Goal: Information Seeking & Learning: Find specific fact

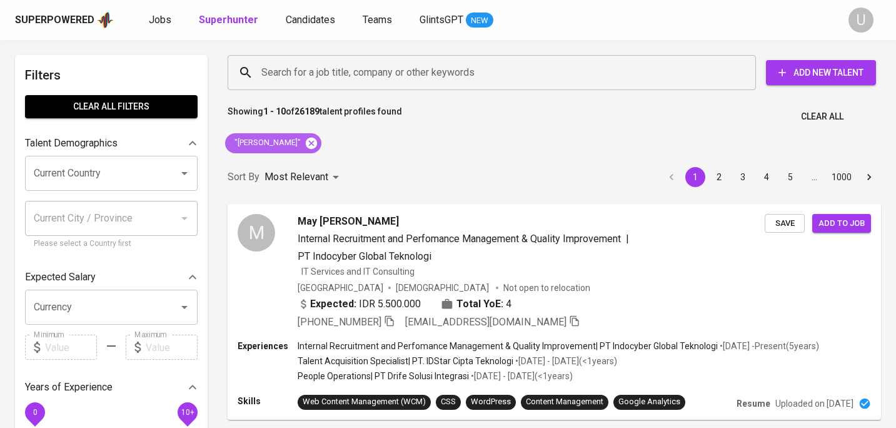
click at [308, 141] on icon at bounding box center [311, 143] width 14 height 14
click at [322, 73] on input "Search for a job title, company or other keywords" at bounding box center [494, 73] width 473 height 24
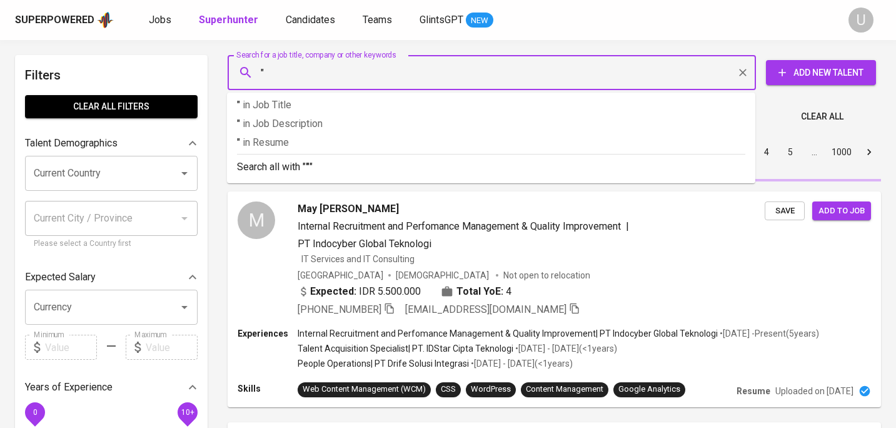
paste input "Bibrina Sutanto"
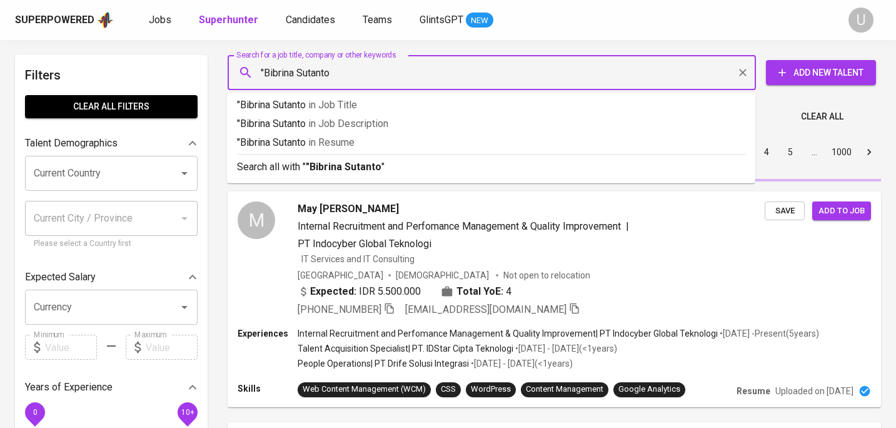
type input ""Bibrina Sutanto""
click at [316, 173] on p "Search all with " "Bibrina Sutanto "" at bounding box center [491, 166] width 508 height 15
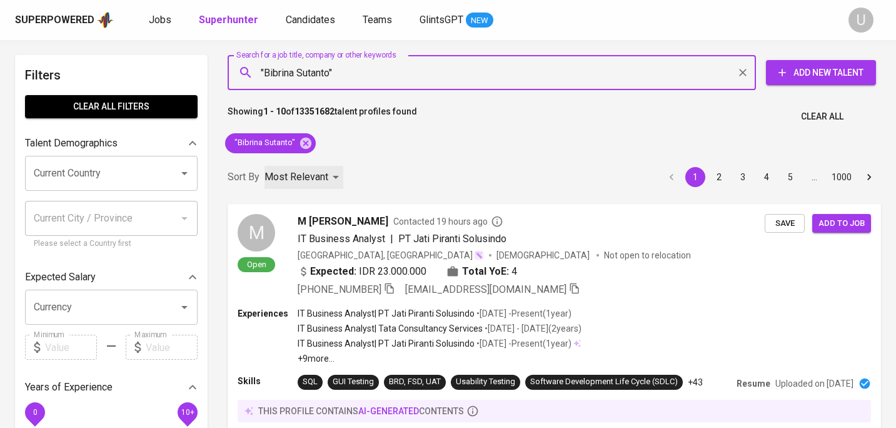
click at [317, 171] on p "Most Relevant" at bounding box center [296, 176] width 64 height 15
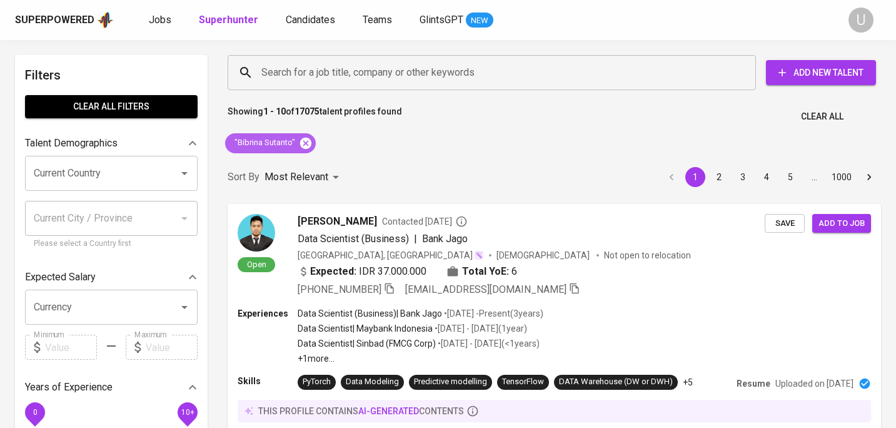
click at [306, 143] on icon at bounding box center [306, 143] width 14 height 14
click at [306, 79] on input "Search for a job title, company or other keywords" at bounding box center [494, 73] width 473 height 24
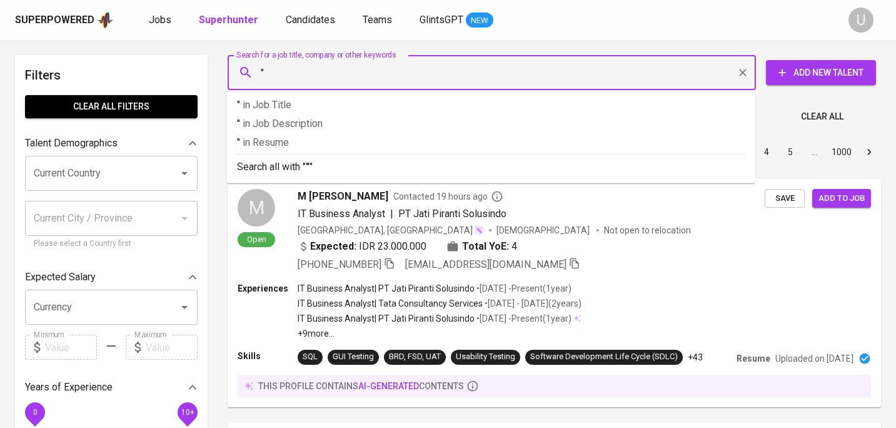
paste input "[PERSON_NAME]"
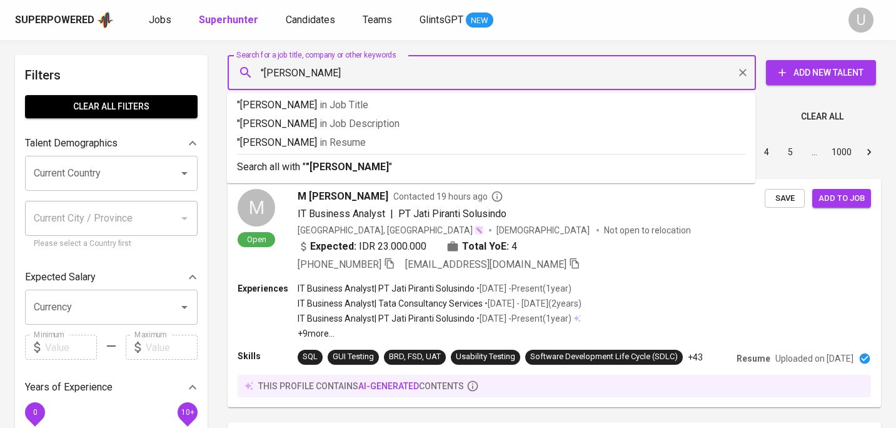
type input ""[PERSON_NAME]""
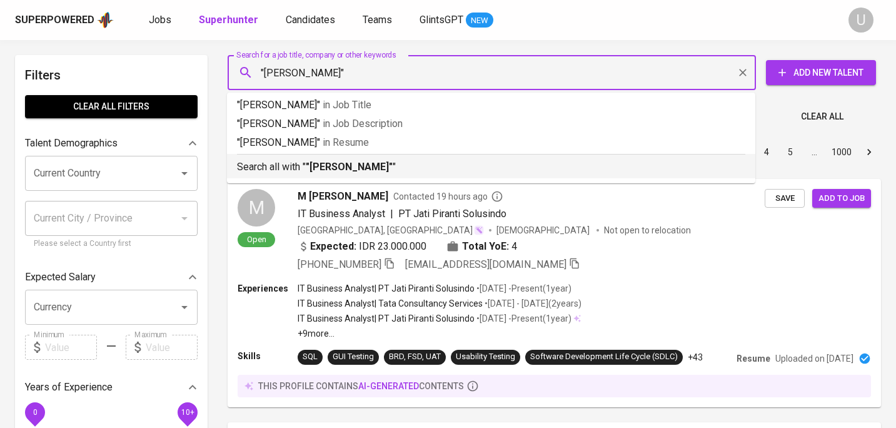
click at [327, 169] on b ""[PERSON_NAME]"" at bounding box center [349, 167] width 87 height 12
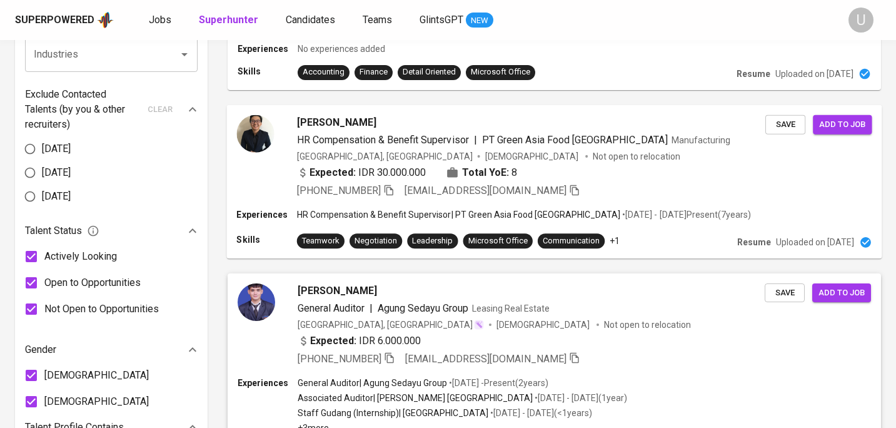
scroll to position [614, 0]
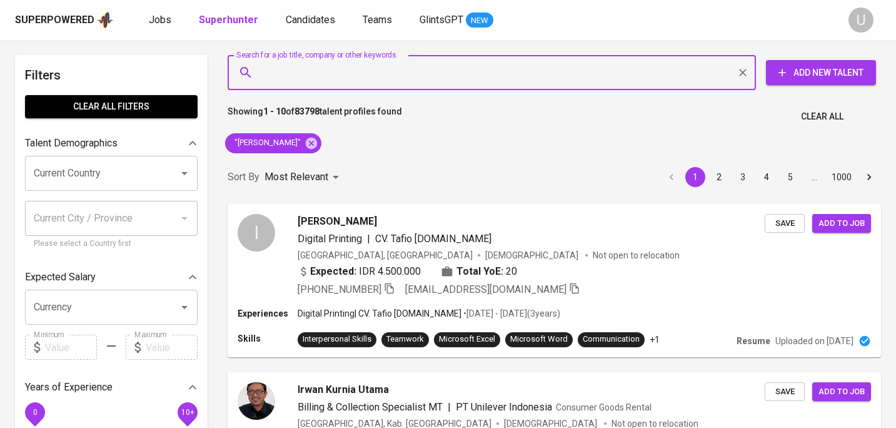
scroll to position [614, 0]
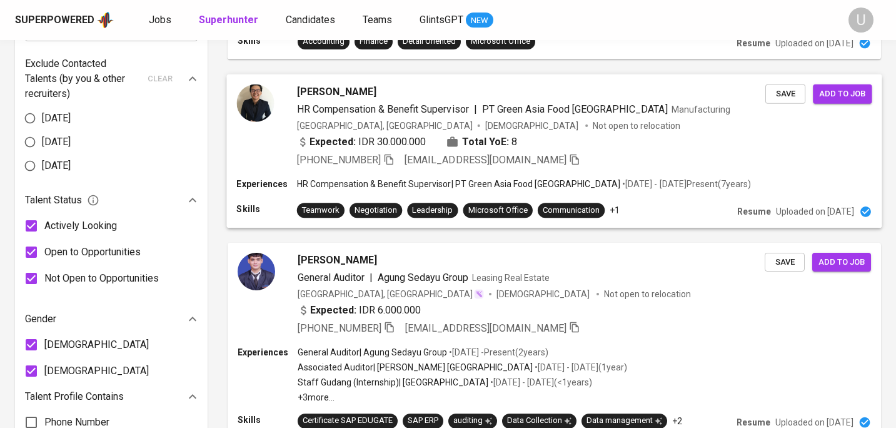
click at [352, 94] on span "[PERSON_NAME]" at bounding box center [336, 91] width 79 height 15
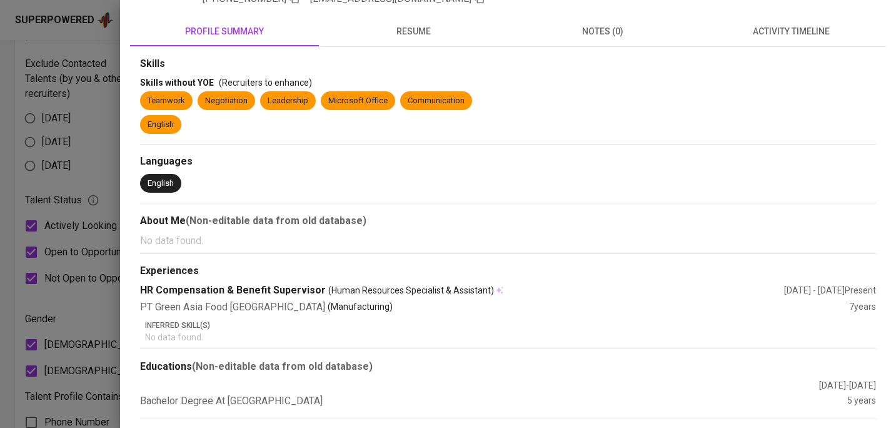
scroll to position [121, 0]
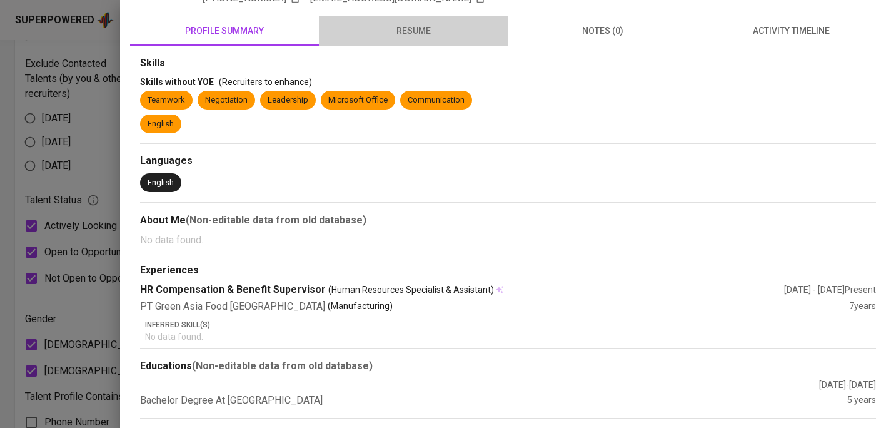
click at [424, 33] on span "resume" at bounding box center [413, 31] width 174 height 16
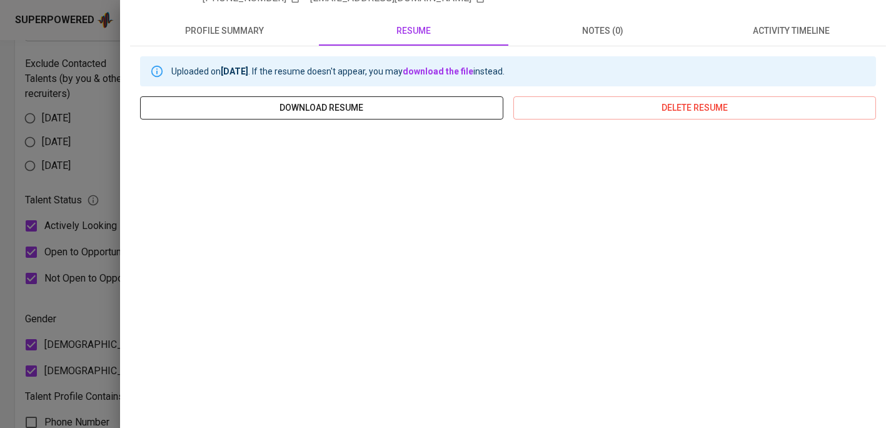
scroll to position [0, 0]
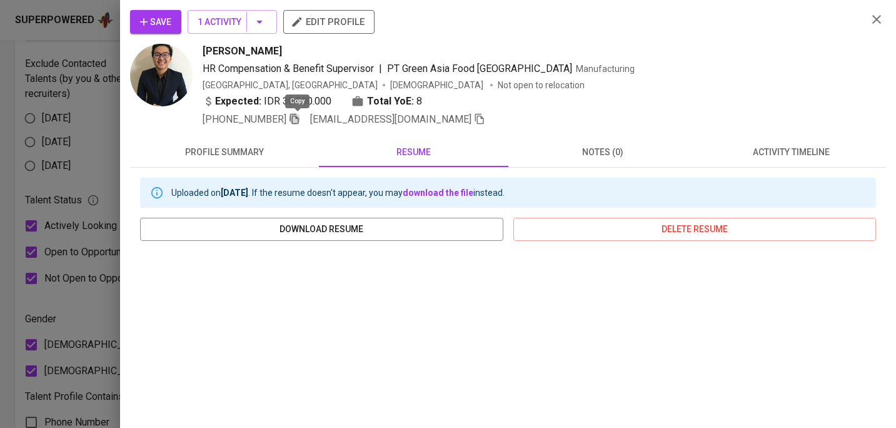
click at [293, 118] on icon "button" at bounding box center [294, 119] width 9 height 11
click at [874, 28] on button "button" at bounding box center [876, 19] width 19 height 19
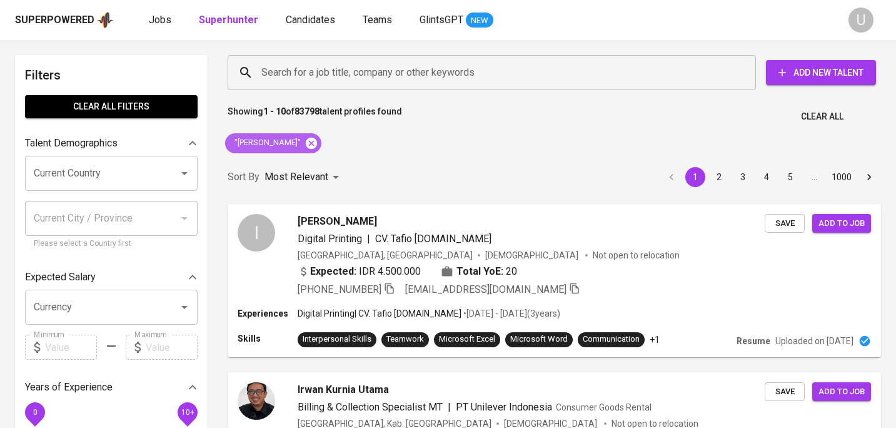
click at [306, 142] on icon at bounding box center [311, 142] width 11 height 11
click at [299, 73] on input "Search for a job title, company or other keywords" at bounding box center [494, 73] width 473 height 24
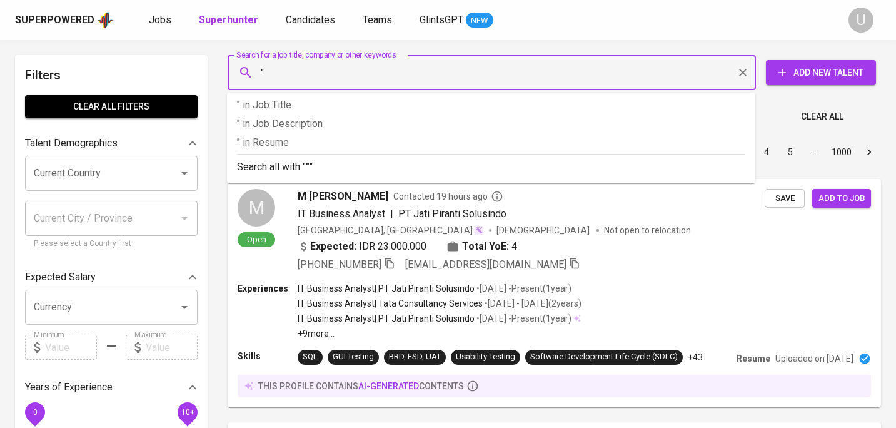
paste input "[PERSON_NAME]"
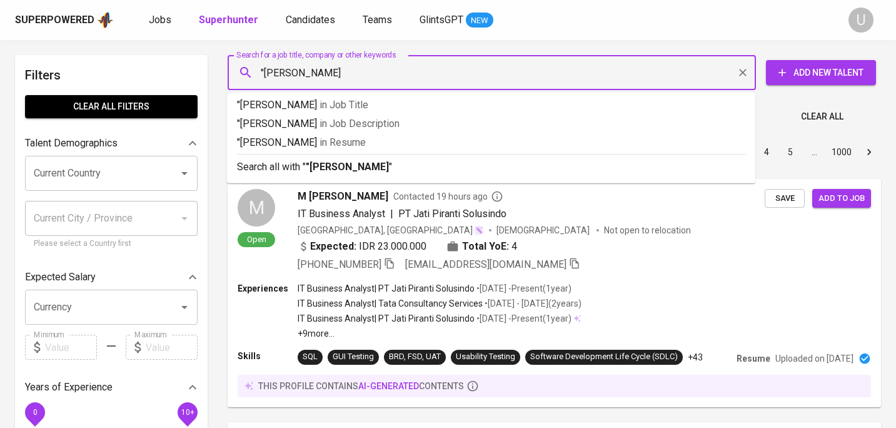
type input ""Agita [PERSON_NAME]""
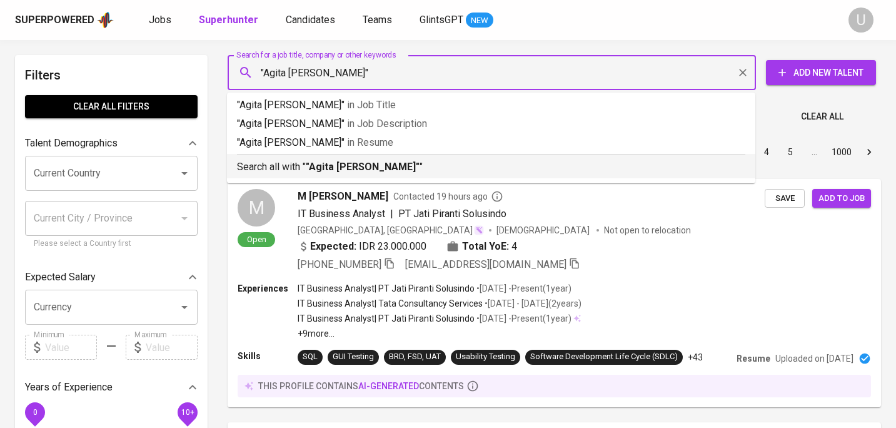
click at [329, 170] on b ""Agita [PERSON_NAME]"" at bounding box center [363, 167] width 114 height 12
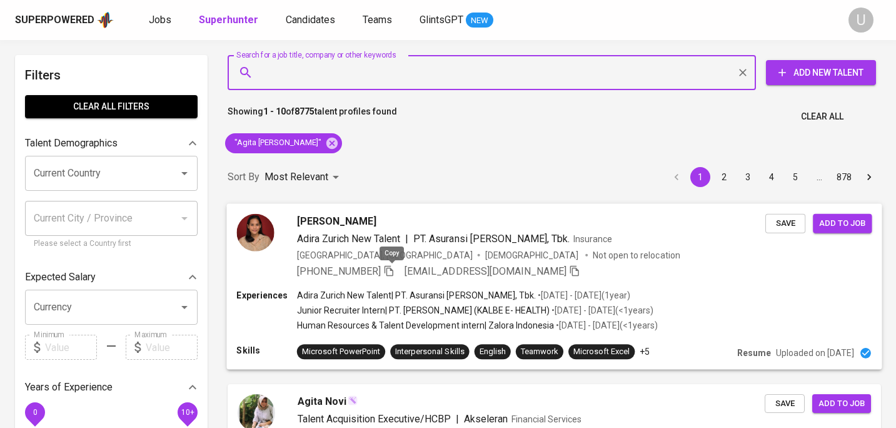
click at [393, 268] on icon "button" at bounding box center [388, 270] width 9 height 11
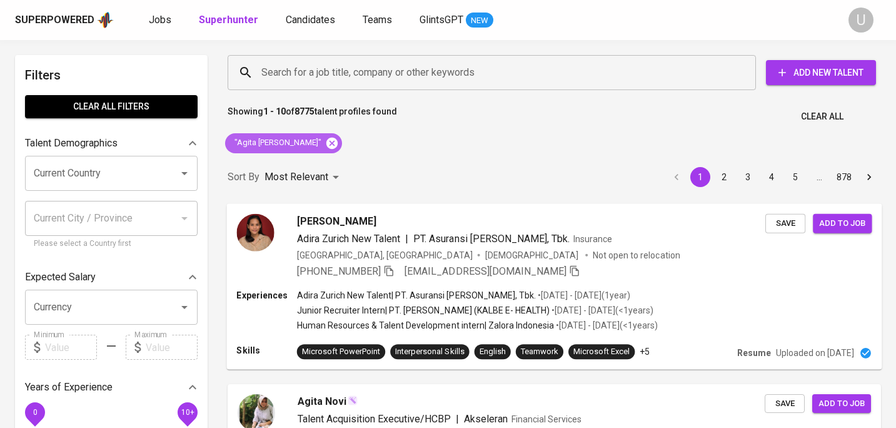
click at [326, 142] on icon at bounding box center [331, 142] width 11 height 11
click at [308, 78] on input "Search for a job title, company or other keywords" at bounding box center [494, 73] width 473 height 24
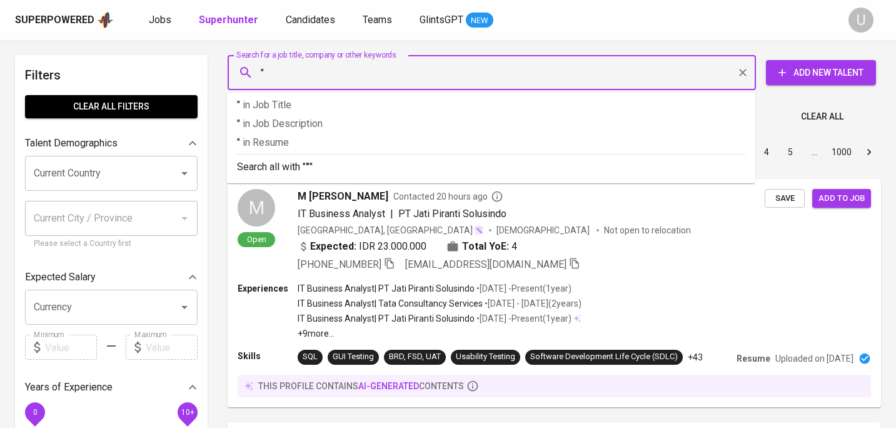
paste input "[PERSON_NAME]"
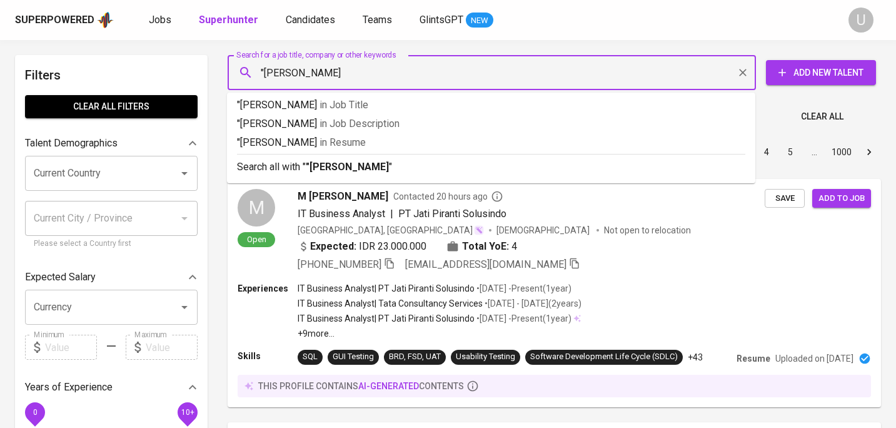
type input ""[PERSON_NAME]""
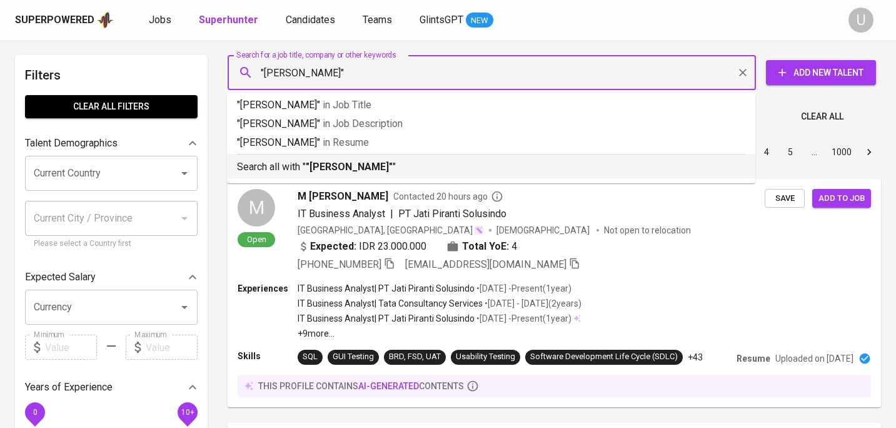
click at [324, 168] on b ""[PERSON_NAME]"" at bounding box center [349, 167] width 87 height 12
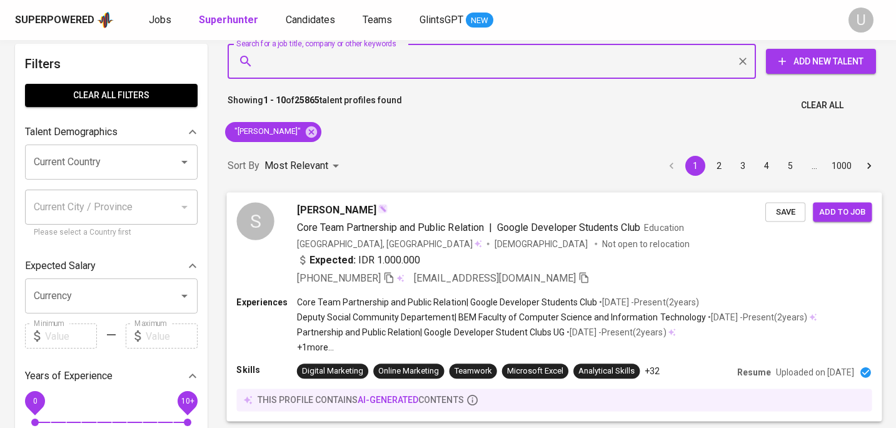
scroll to position [13, 0]
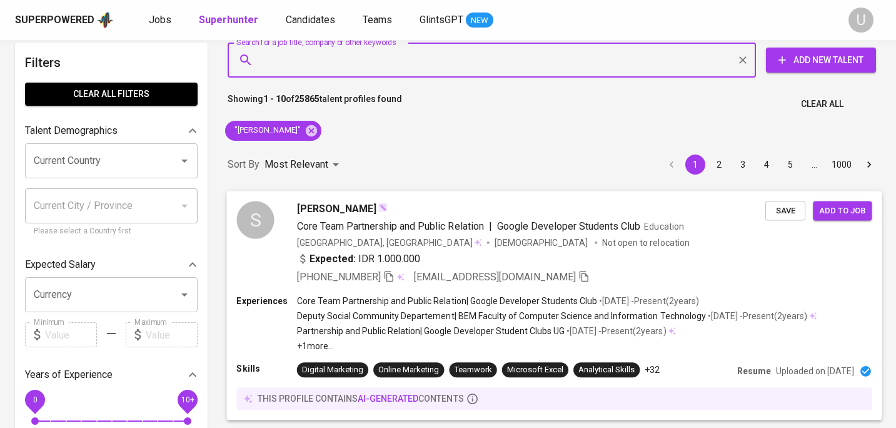
click at [443, 258] on div "Expected: IDR 1.000.000" at bounding box center [531, 260] width 468 height 18
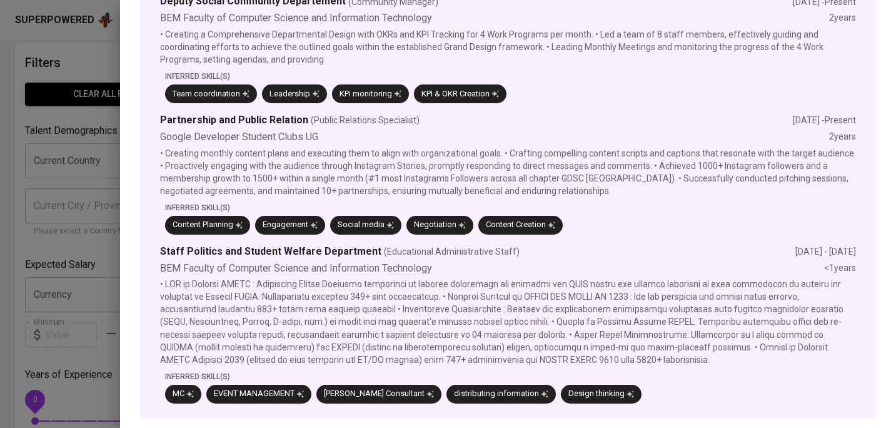
scroll to position [0, 0]
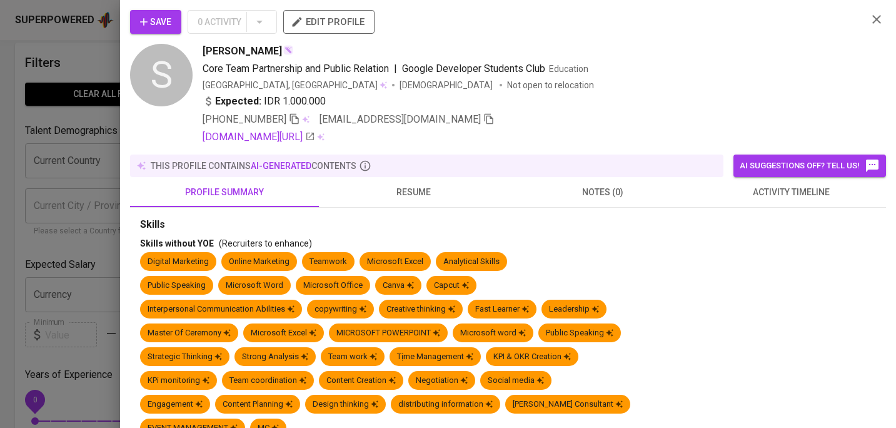
click at [402, 193] on span "resume" at bounding box center [413, 192] width 174 height 16
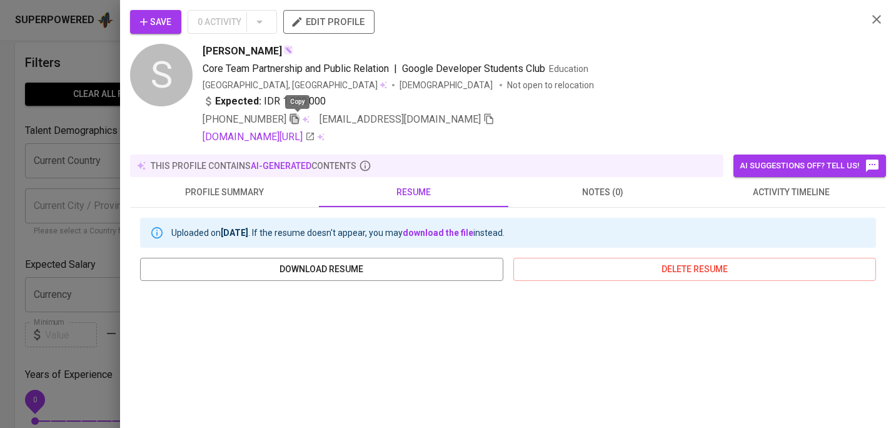
click at [299, 120] on icon "button" at bounding box center [294, 118] width 11 height 11
click at [881, 18] on icon "button" at bounding box center [876, 19] width 15 height 15
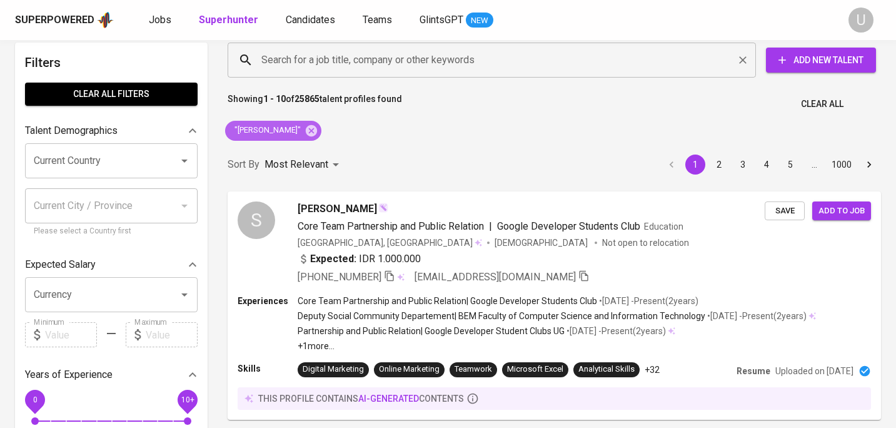
drag, startPoint x: 326, startPoint y: 134, endPoint x: 319, endPoint y: 61, distance: 74.1
click at [318, 134] on icon at bounding box center [311, 131] width 14 height 14
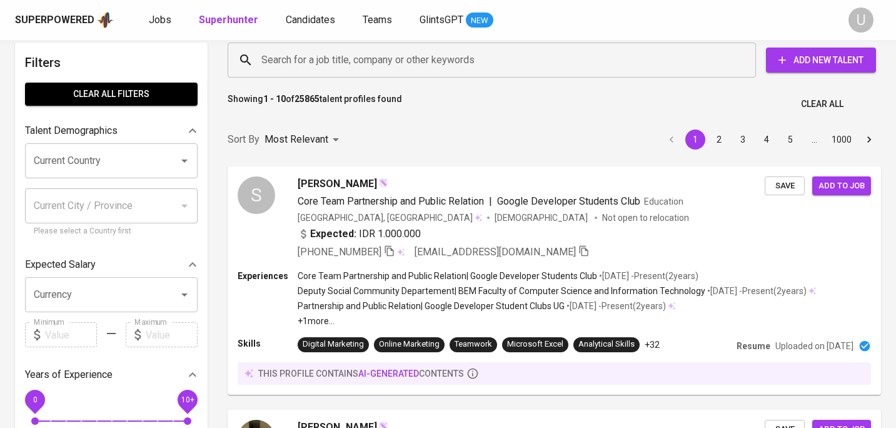
click at [320, 64] on input "Search for a job title, company or other keywords" at bounding box center [494, 60] width 473 height 24
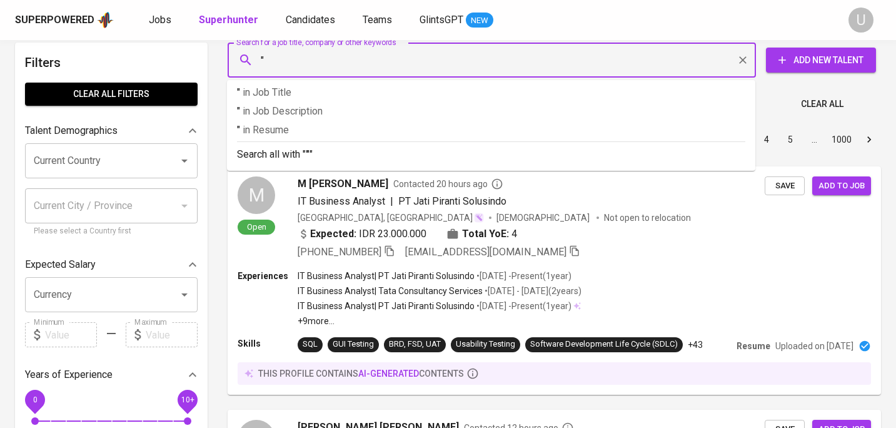
paste input "Marsha Lasut"
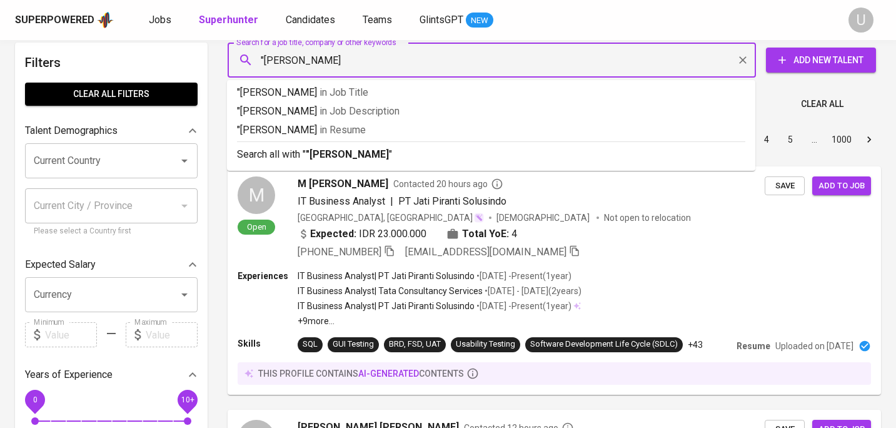
type input ""Marsha Lasut""
click at [349, 151] on b ""Marsha Lasut"" at bounding box center [349, 154] width 87 height 12
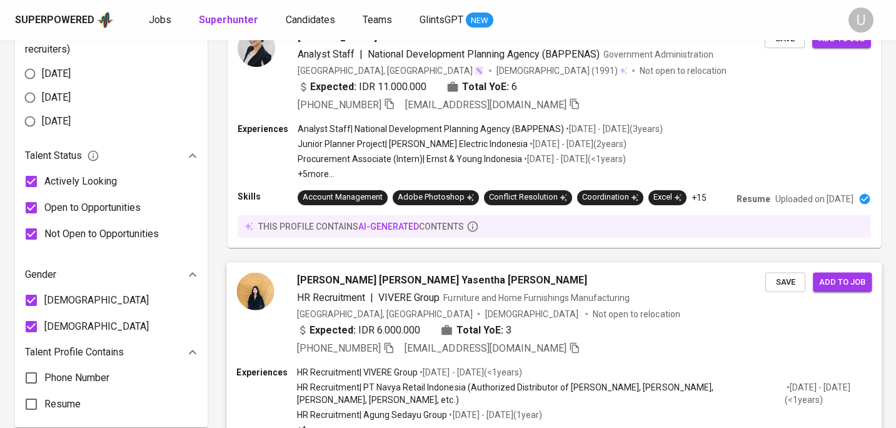
scroll to position [660, 0]
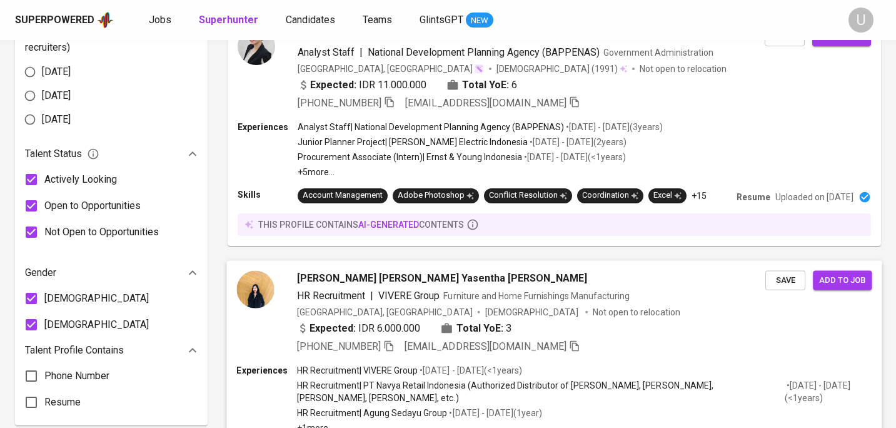
click at [414, 273] on span "Marsha Yulia Yasentha Lasut" at bounding box center [442, 277] width 290 height 15
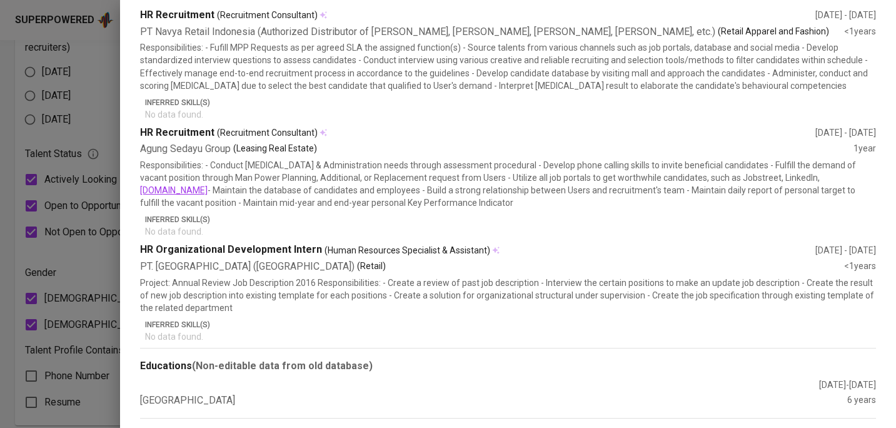
scroll to position [0, 0]
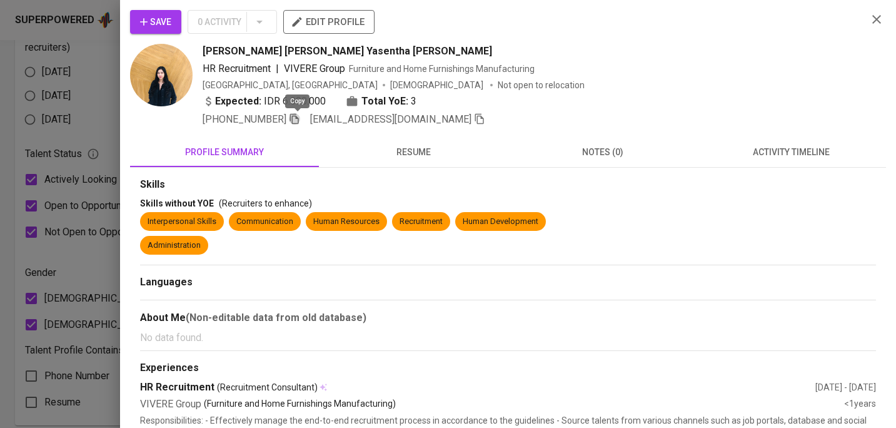
click at [296, 121] on icon "button" at bounding box center [294, 118] width 11 height 11
click at [878, 19] on icon "button" at bounding box center [876, 19] width 15 height 15
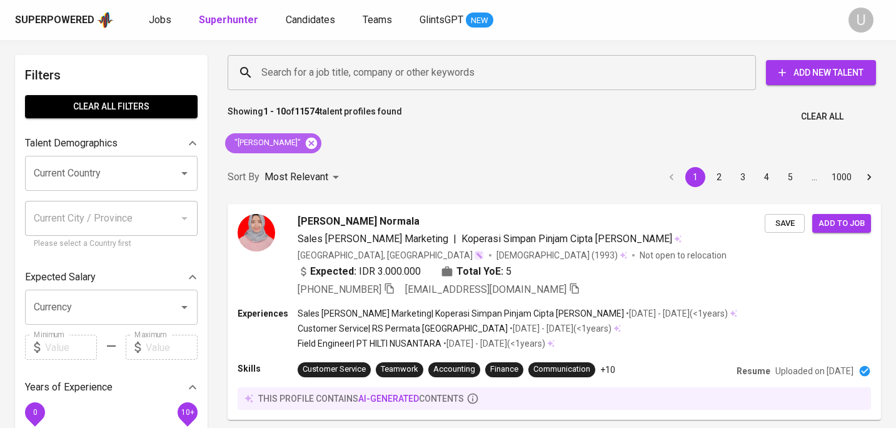
click at [304, 143] on icon at bounding box center [311, 143] width 14 height 14
click at [314, 79] on input "Search for a job title, company or other keywords" at bounding box center [494, 73] width 473 height 24
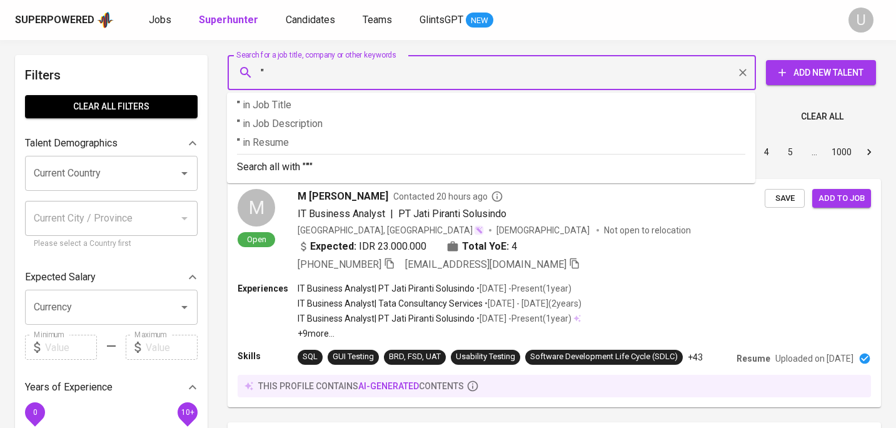
paste input "Lyny Lie"
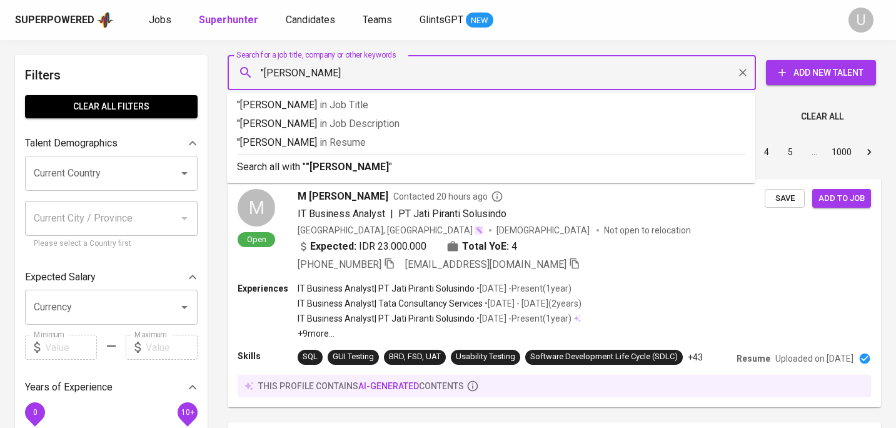
type input ""Lyny Lie""
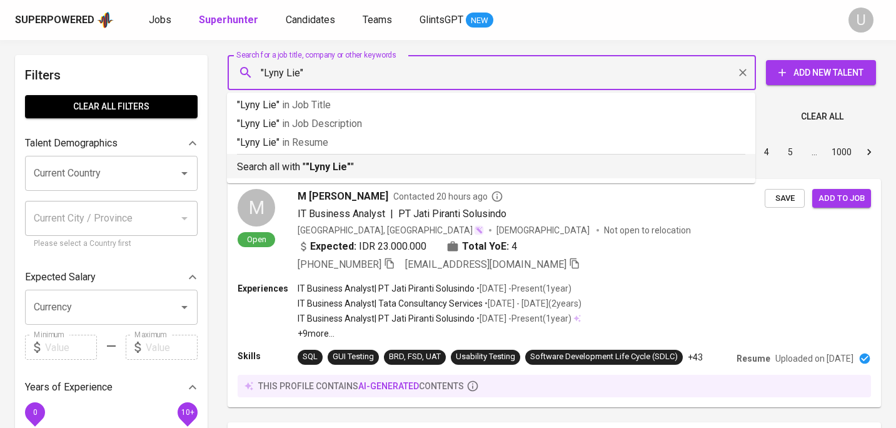
click at [333, 169] on b ""Lyny Lie"" at bounding box center [328, 167] width 45 height 12
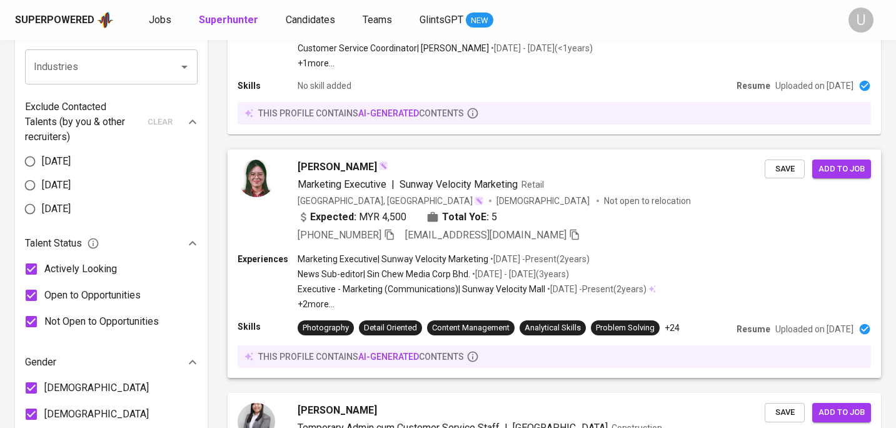
scroll to position [573, 0]
